Goal: Obtain resource: Download file/media

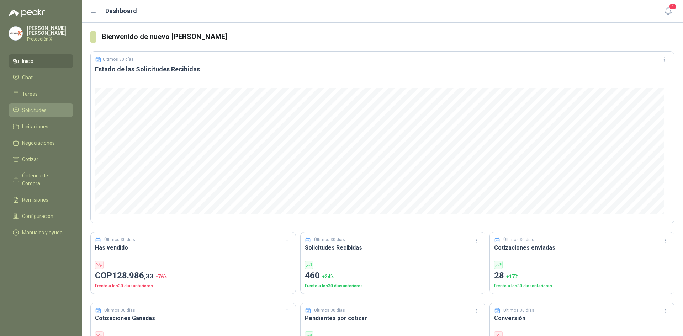
click at [31, 104] on link "Solicitudes" at bounding box center [41, 111] width 65 height 14
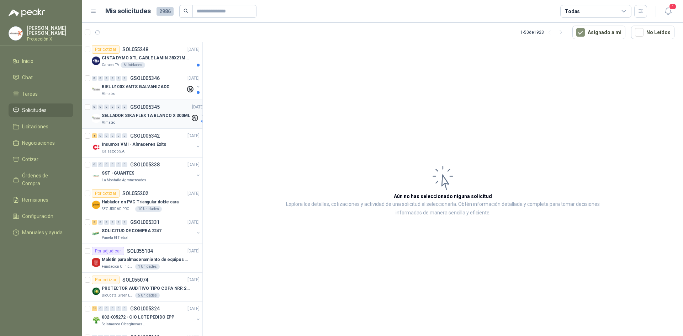
click at [156, 112] on p "SELLADOR SIKA FLEX 1A BLANCO X 300ML" at bounding box center [146, 115] width 89 height 7
click at [154, 87] on p "RIEL U100X 6MTS GALVANIZADO" at bounding box center [136, 87] width 68 height 7
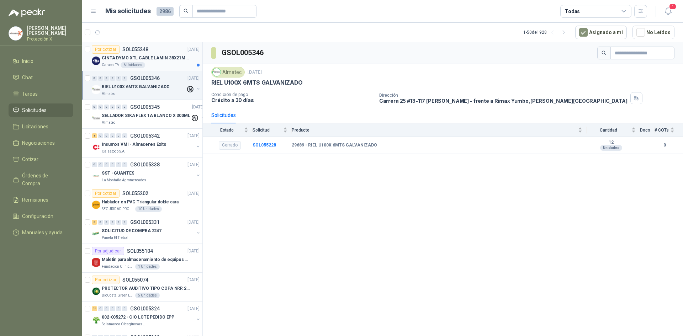
click at [161, 66] on div "Caracol TV 6 Unidades" at bounding box center [151, 65] width 98 height 6
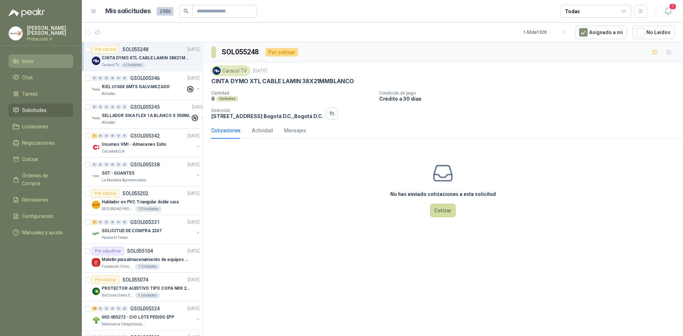
click at [44, 60] on li "Inicio" at bounding box center [41, 61] width 56 height 8
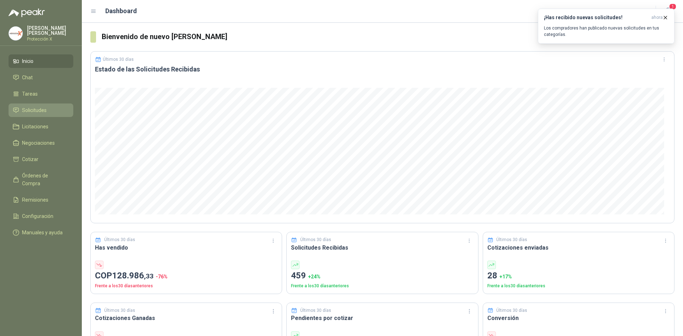
click at [35, 109] on span "Solicitudes" at bounding box center [34, 110] width 25 height 8
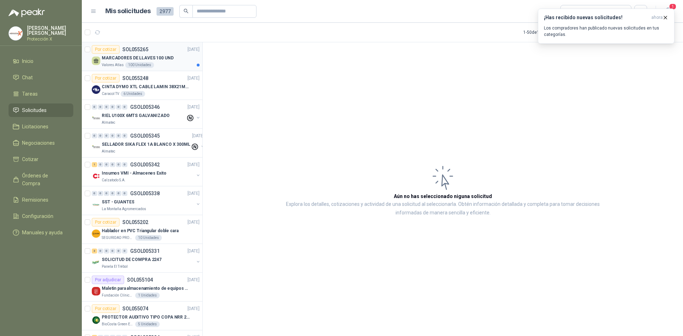
click at [138, 60] on p "MARCADORES DE LLAVES 100 UND" at bounding box center [138, 58] width 72 height 7
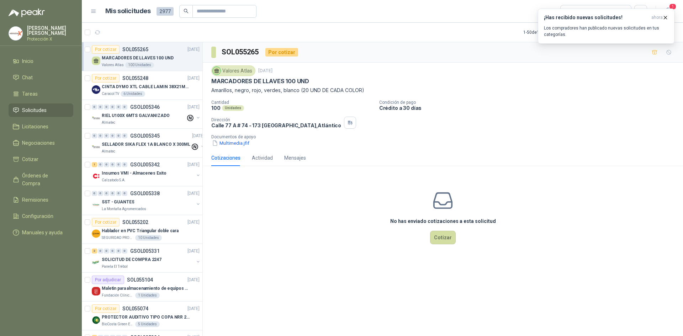
click at [248, 139] on p "Documentos de apoyo" at bounding box center [445, 137] width 469 height 5
click at [247, 144] on button "Multimedia.jfif" at bounding box center [230, 142] width 39 height 7
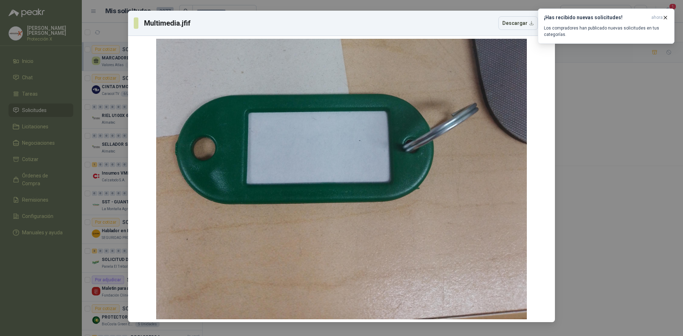
click at [635, 149] on div "Multimedia.jfif Descargar" at bounding box center [341, 168] width 683 height 336
